Goal: Check status: Check status

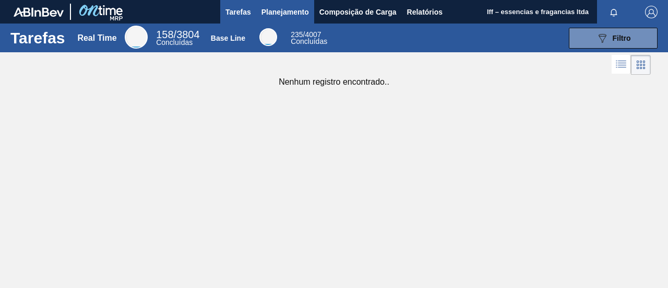
click at [285, 12] on span "Planejamento" at bounding box center [286, 12] width 48 height 13
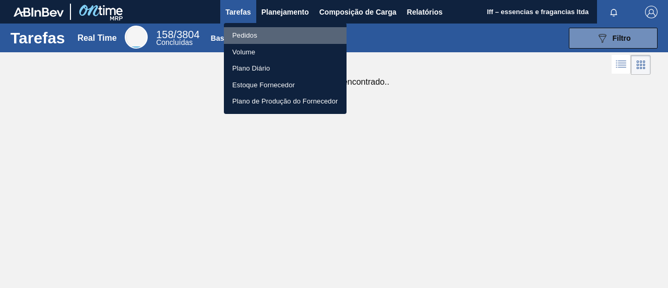
click at [254, 36] on li "Pedidos" at bounding box center [285, 35] width 123 height 17
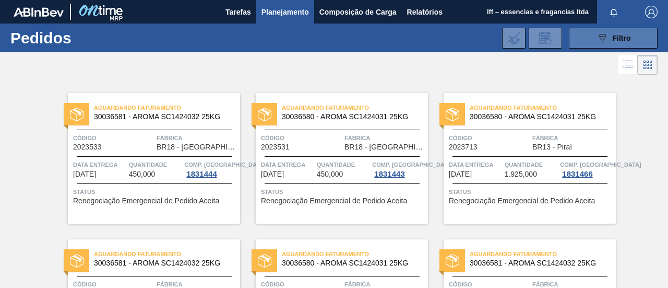
click at [616, 38] on span "Filtro" at bounding box center [622, 38] width 18 height 8
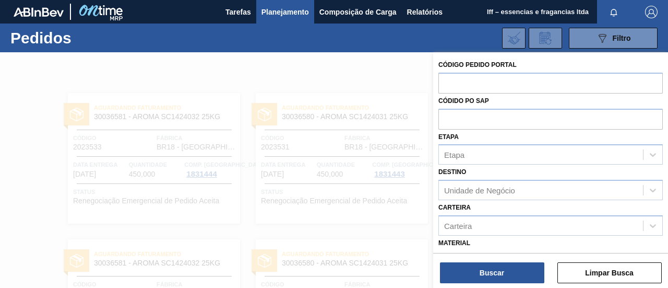
click at [459, 129] on div at bounding box center [551, 119] width 224 height 21
click at [454, 123] on input "text" at bounding box center [551, 119] width 224 height 20
paste input "5800352327"
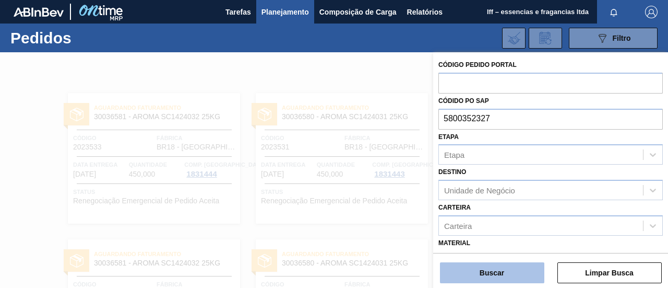
type input "5800352327"
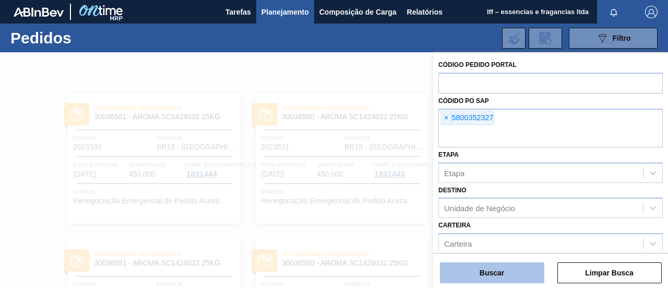
click at [504, 281] on button "Buscar" at bounding box center [492, 272] width 104 height 21
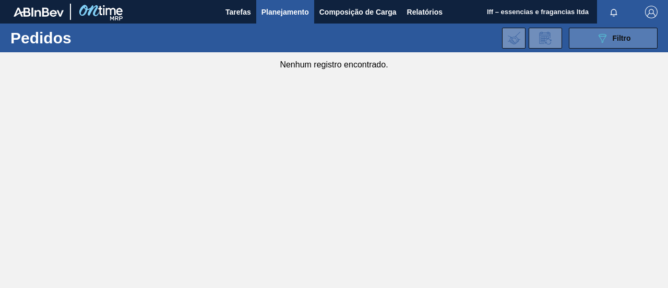
click at [601, 32] on icon "089F7B8B-B2A5-4AFE-B5C0-19BA573D28AC" at bounding box center [602, 38] width 13 height 13
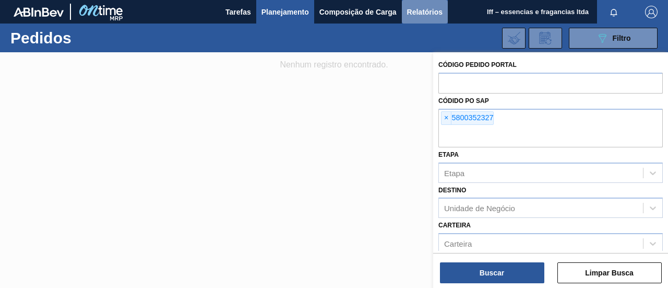
click at [415, 9] on span "Relatórios" at bounding box center [425, 12] width 36 height 13
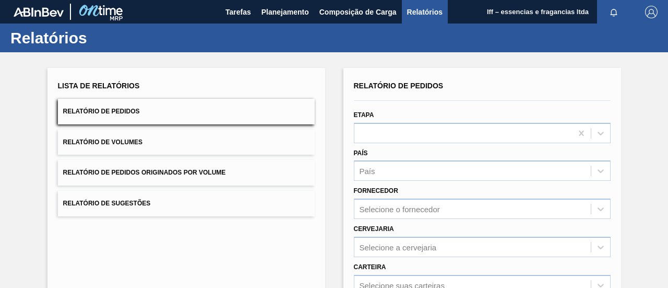
click at [114, 109] on span "Relatório de Pedidos" at bounding box center [101, 111] width 77 height 7
click at [242, 12] on span "Tarefas" at bounding box center [239, 12] width 26 height 13
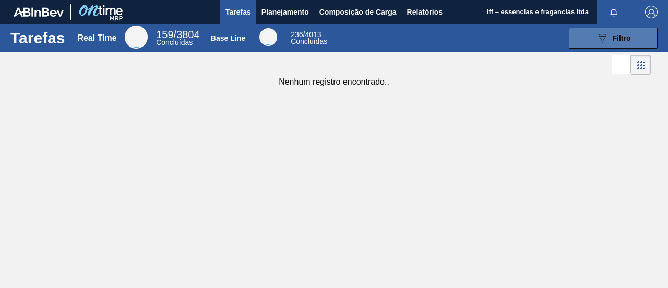
click at [613, 40] on span "Filtro" at bounding box center [622, 38] width 18 height 8
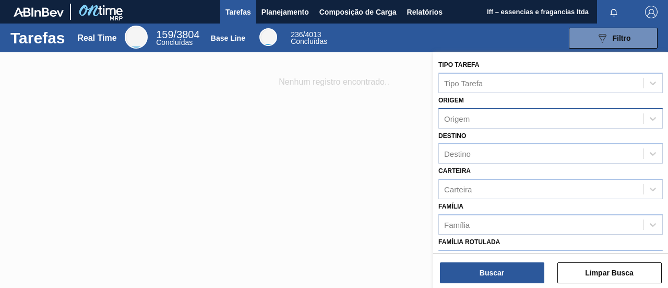
click at [448, 122] on div "Origem" at bounding box center [457, 118] width 26 height 9
click at [453, 120] on div "Origem" at bounding box center [457, 118] width 26 height 9
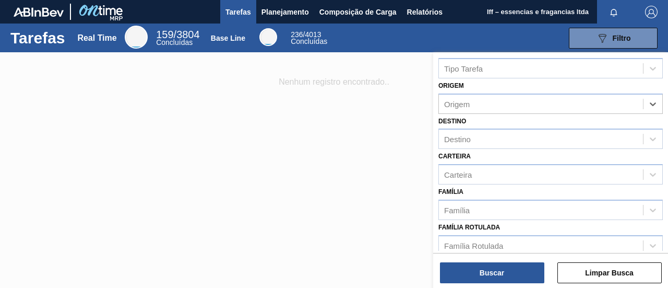
scroll to position [23, 0]
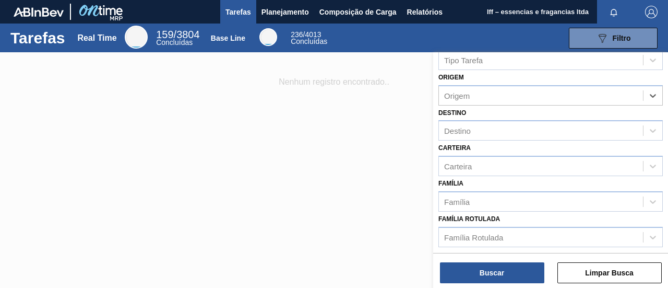
click at [301, 196] on div at bounding box center [334, 196] width 668 height 288
